Goal: Information Seeking & Learning: Find specific fact

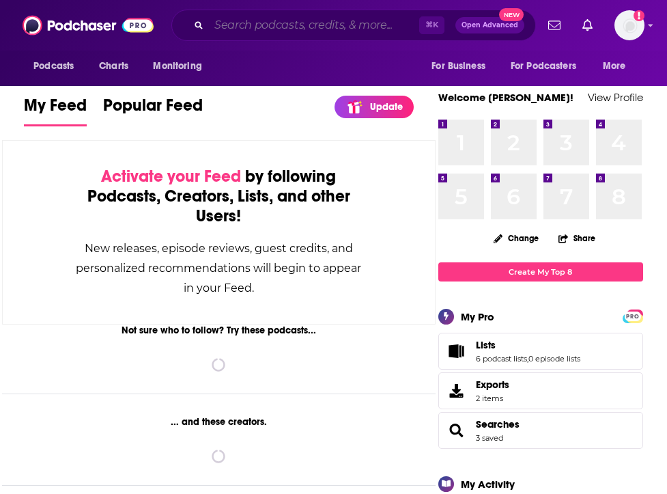
click at [342, 26] on input "Search podcasts, credits, & more..." at bounding box center [314, 25] width 210 height 22
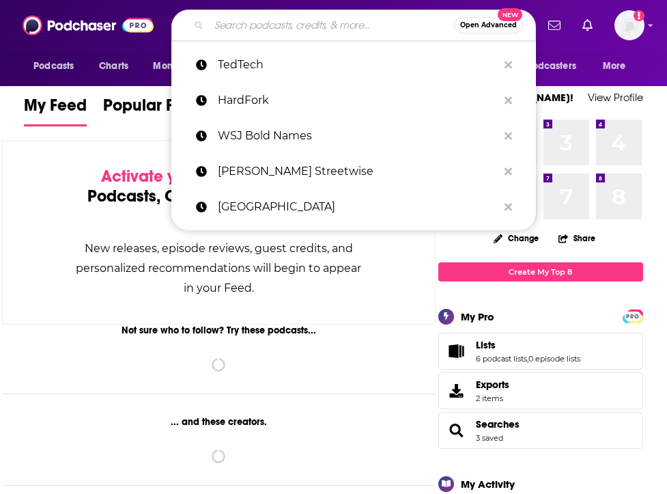
paste input "PLANTSTRONG Podcast PLANTSTRONG Podcast [URL][DOMAIN_NAME]"
type input "PLANTSTRONG Podcast PLANTSTRONG Podcast [URL][DOMAIN_NAME]"
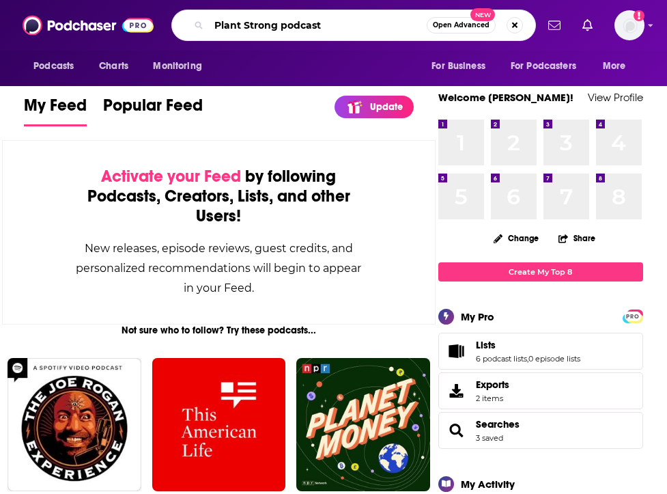
type input "Plant Strong podcast"
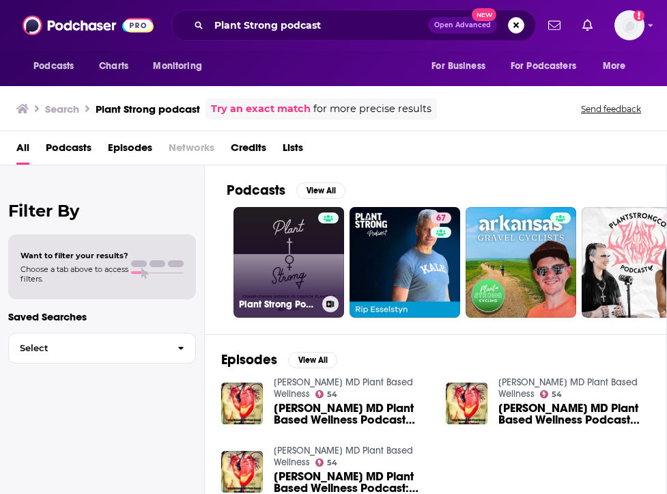
click at [282, 287] on link "Plant Strong Podcast: Championing Women in [DEMOGRAPHIC_DATA] Planting" at bounding box center [289, 262] width 111 height 111
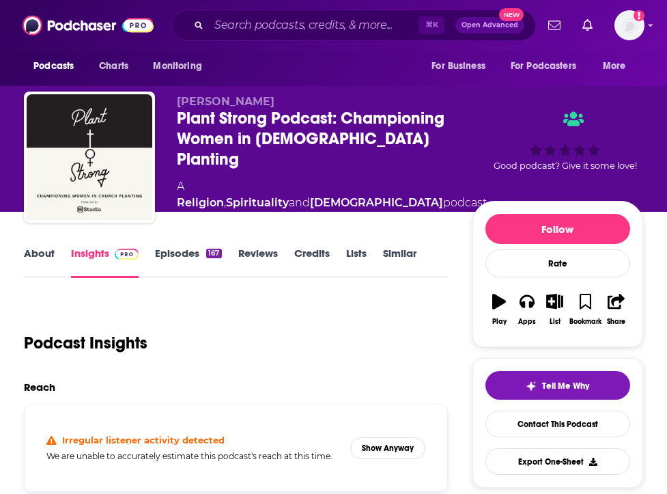
click at [168, 259] on link "Episodes 167" at bounding box center [188, 261] width 66 height 31
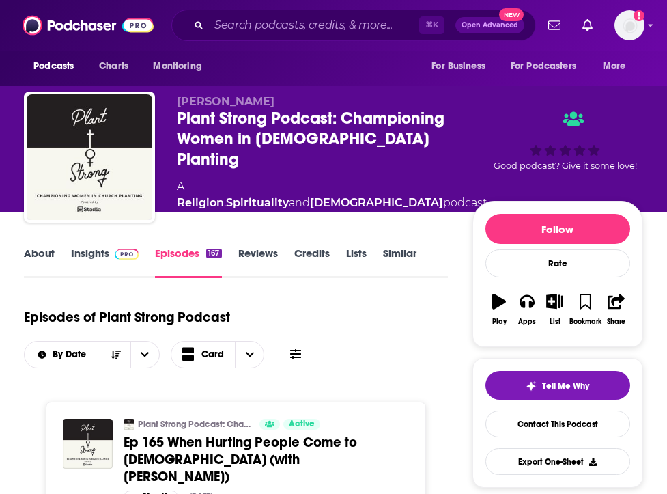
click at [277, 254] on link "Reviews" at bounding box center [258, 261] width 40 height 31
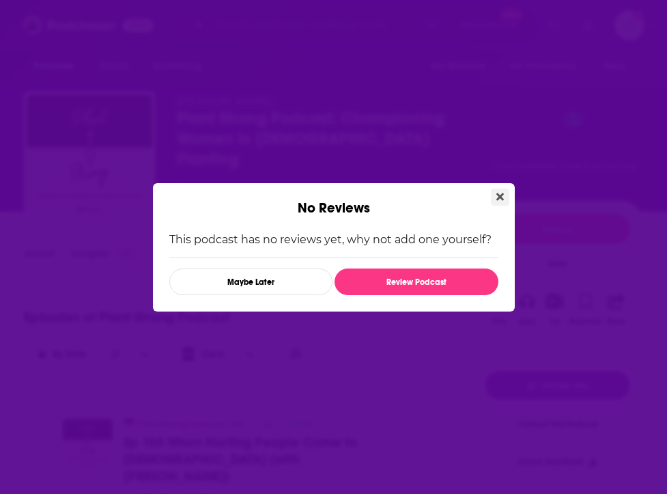
click at [497, 192] on icon "Close" at bounding box center [500, 196] width 8 height 11
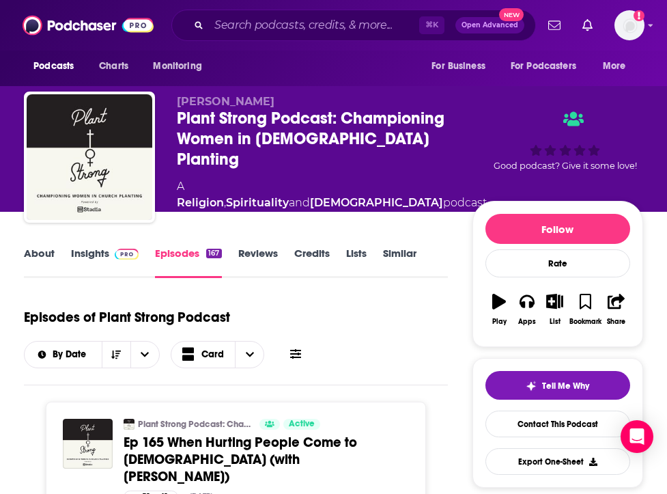
click at [89, 255] on link "Insights" at bounding box center [105, 261] width 68 height 31
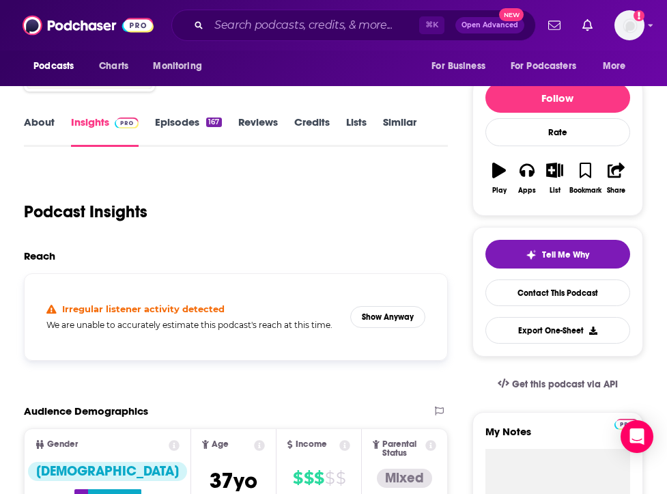
scroll to position [96, 0]
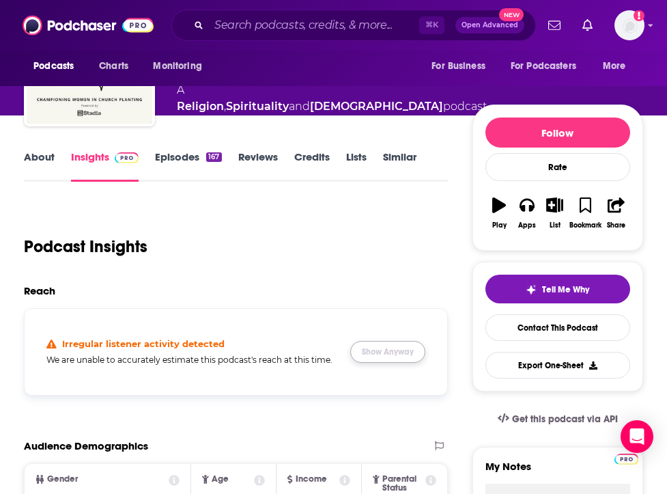
click at [400, 355] on button "Show Anyway" at bounding box center [387, 352] width 75 height 22
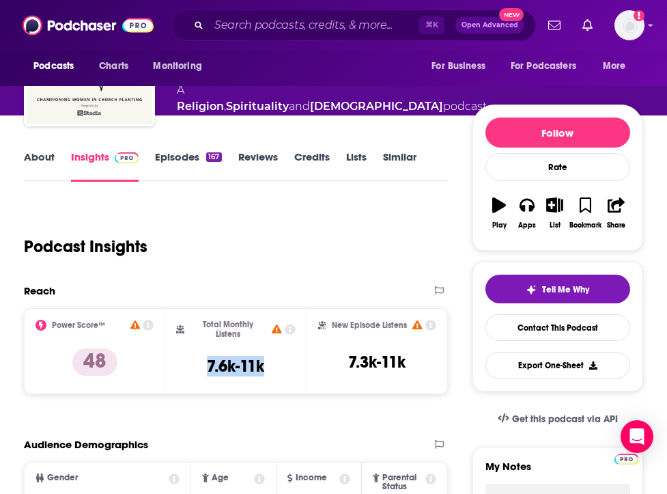
copy h3 "7.6k-11k"
drag, startPoint x: 280, startPoint y: 357, endPoint x: 184, endPoint y: 358, distance: 95.6
click at [184, 358] on div "Total Monthly Listens 7.6k-11k" at bounding box center [235, 351] width 119 height 63
